Goal: Task Accomplishment & Management: Use online tool/utility

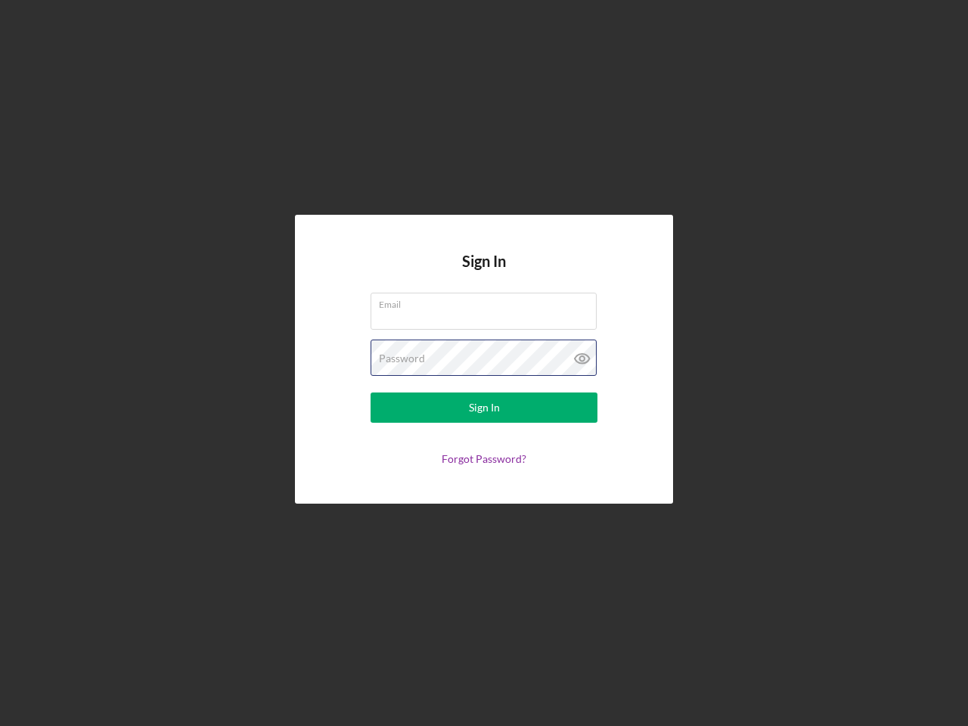
click at [484, 363] on div "Password" at bounding box center [483, 358] width 227 height 38
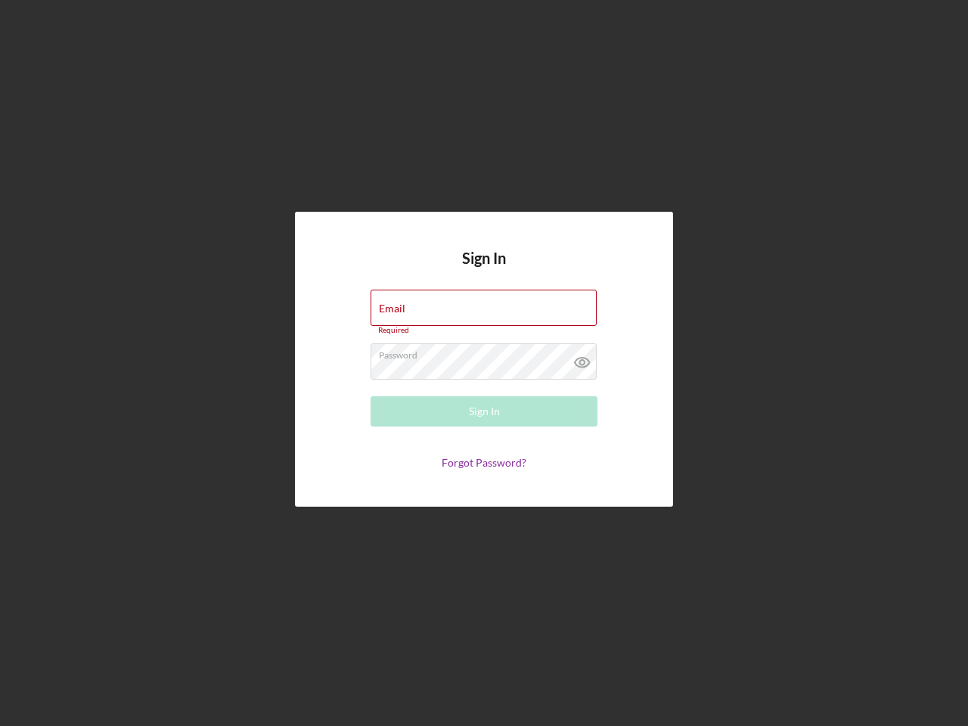
click at [582, 358] on icon at bounding box center [582, 362] width 38 height 38
